Goal: Task Accomplishment & Management: Manage account settings

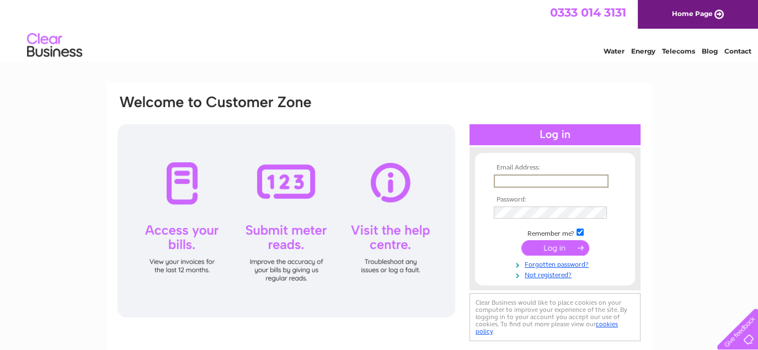
click at [513, 178] on input "text" at bounding box center [551, 180] width 115 height 13
paste input "paperwork@capitalcarsscotland.co.uk"
type input "[EMAIL_ADDRESS][DOMAIN_NAME]"
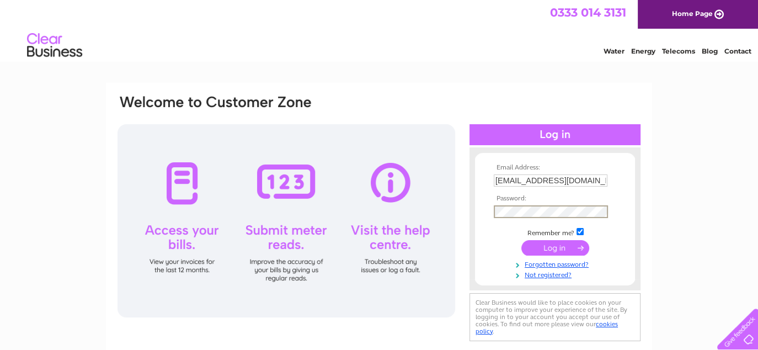
click at [521, 240] on input "submit" at bounding box center [555, 247] width 68 height 15
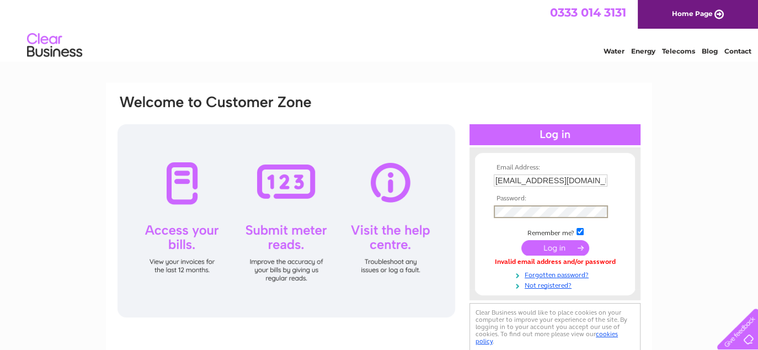
click at [547, 243] on input "submit" at bounding box center [555, 247] width 68 height 15
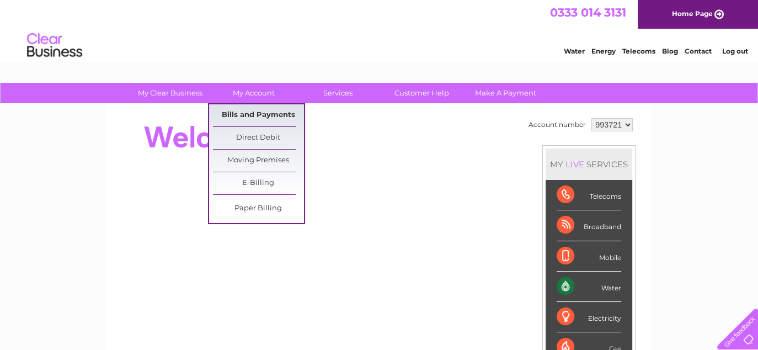
click at [243, 116] on link "Bills and Payments" at bounding box center [258, 115] width 91 height 22
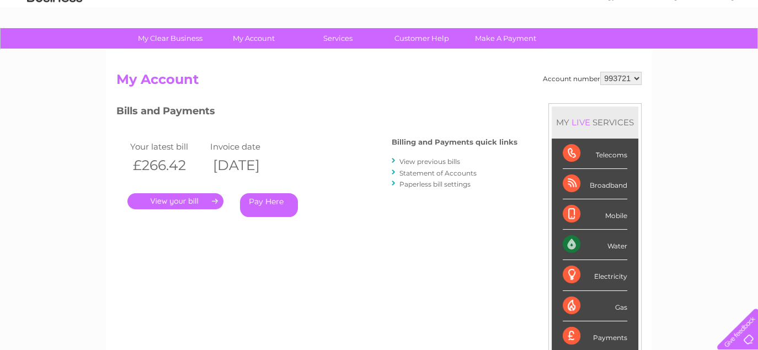
scroll to position [55, 0]
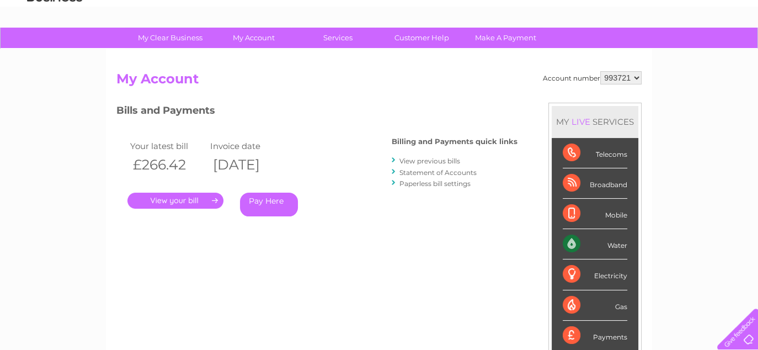
click at [206, 199] on link "." at bounding box center [175, 200] width 96 height 16
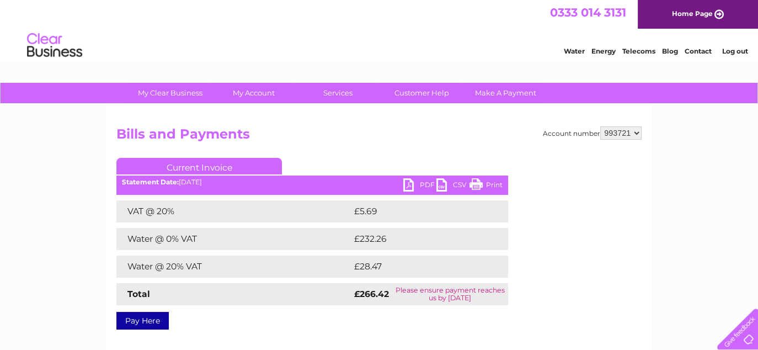
click at [431, 182] on link "PDF" at bounding box center [419, 186] width 33 height 16
click at [87, 186] on div "My Clear Business Login Details My Details My Preferences Link Account My Accou…" at bounding box center [379, 342] width 758 height 519
click at [725, 49] on link "Log out" at bounding box center [734, 51] width 26 height 8
